Goal: Find specific page/section: Find specific page/section

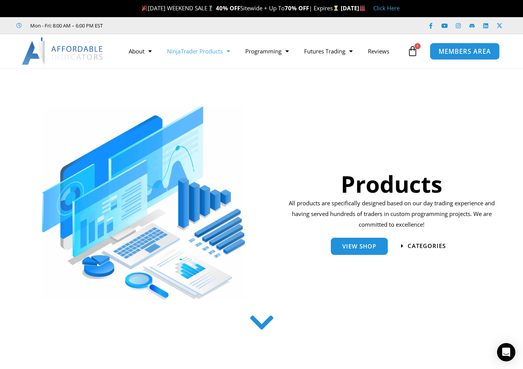
click at [442, 50] on span "MEMBERS AREA" at bounding box center [464, 51] width 52 height 6
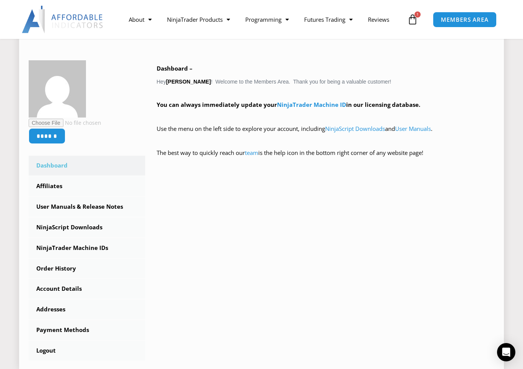
scroll to position [115, 0]
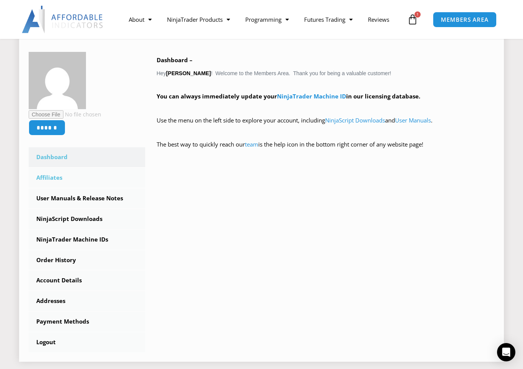
click at [59, 178] on link "Affiliates" at bounding box center [87, 178] width 116 height 20
